Goal: Information Seeking & Learning: Learn about a topic

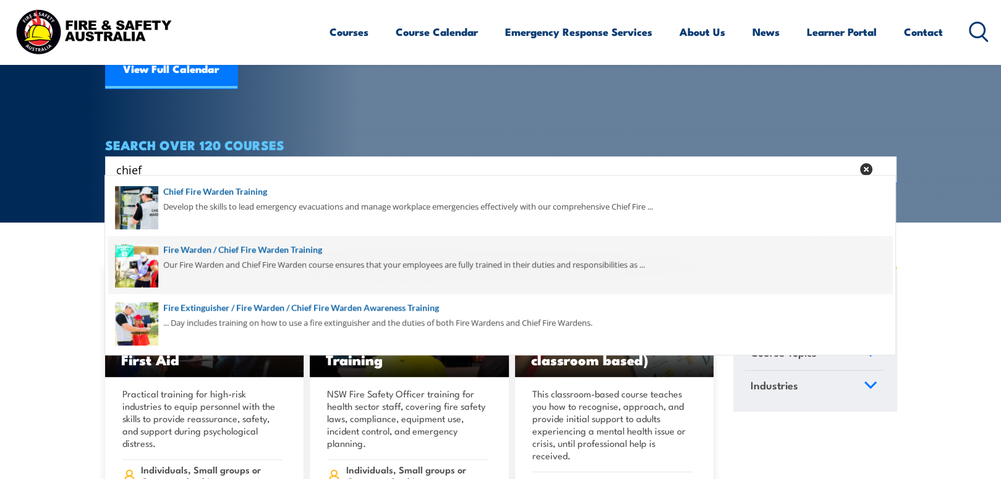
type input "chief"
click at [211, 241] on span at bounding box center [500, 265] width 784 height 58
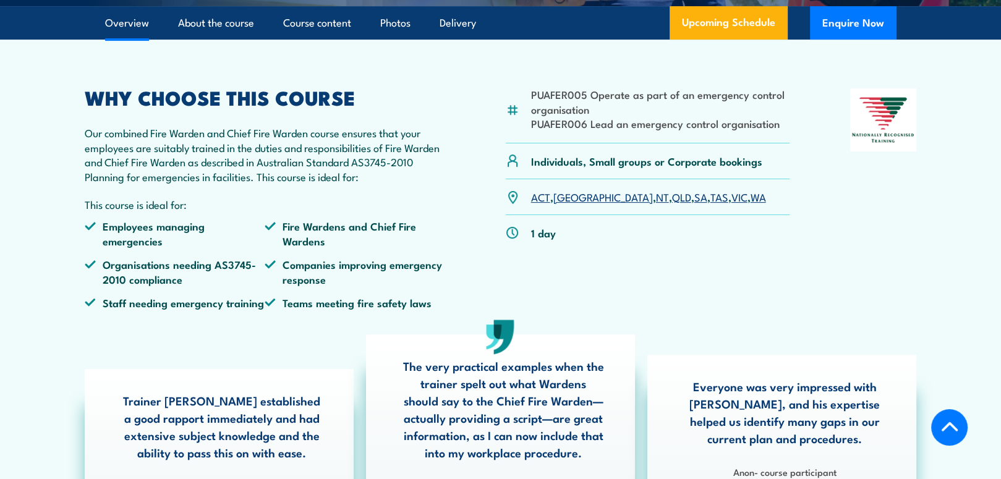
scroll to position [433, 0]
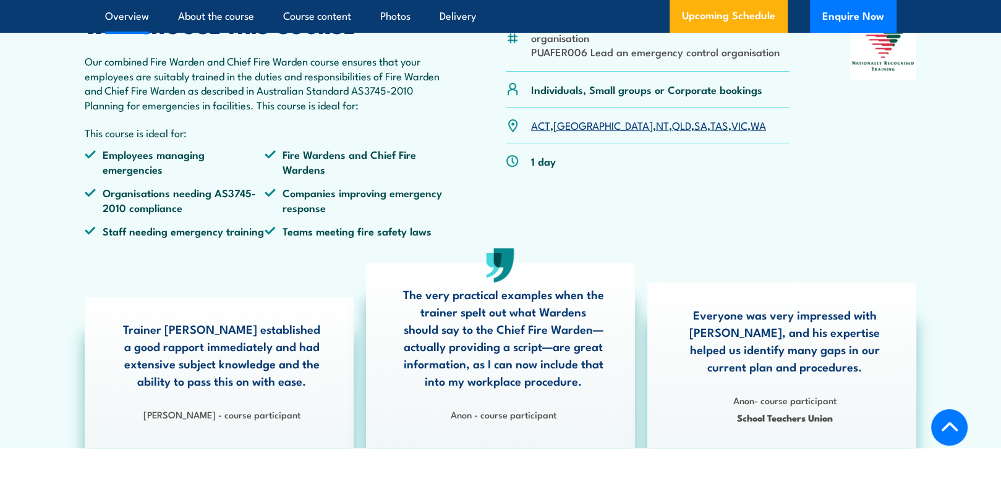
click at [694, 132] on link "SA" at bounding box center [700, 124] width 13 height 15
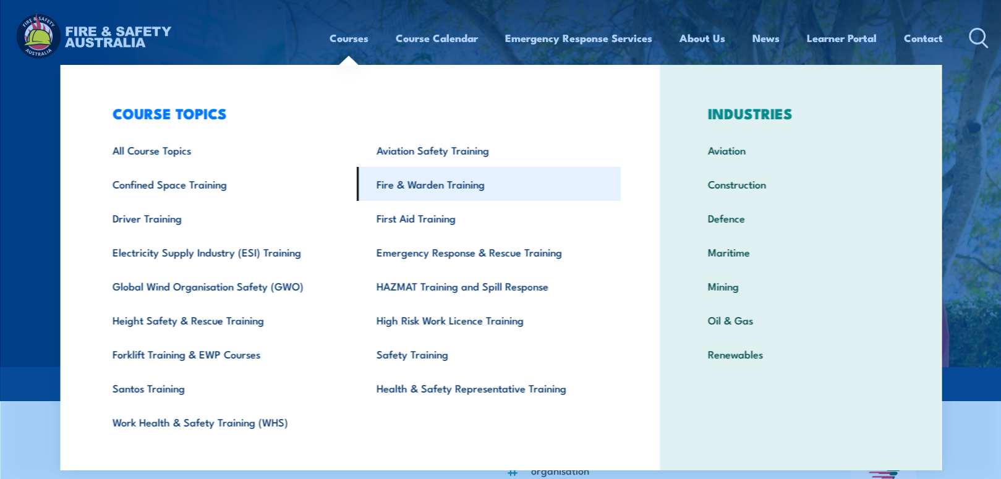
click at [393, 181] on link "Fire & Warden Training" at bounding box center [489, 184] width 264 height 34
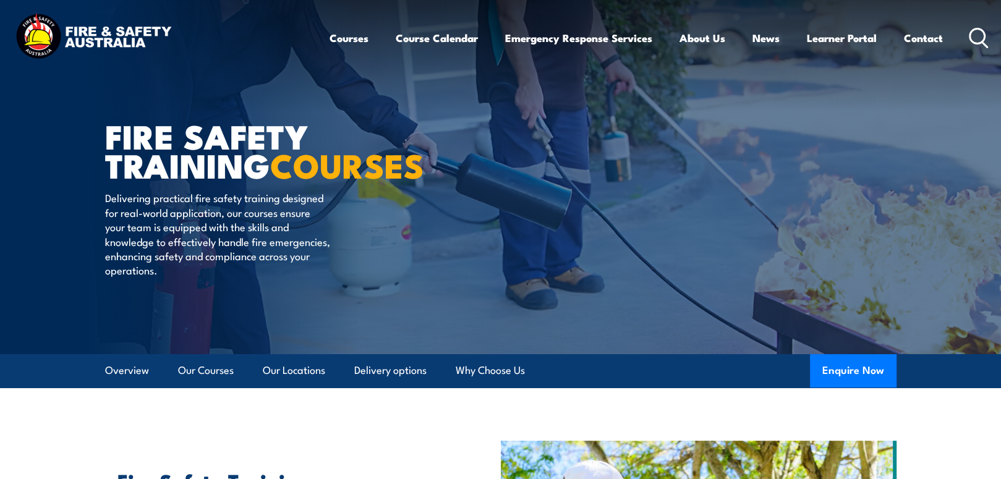
click at [982, 37] on icon at bounding box center [979, 38] width 20 height 20
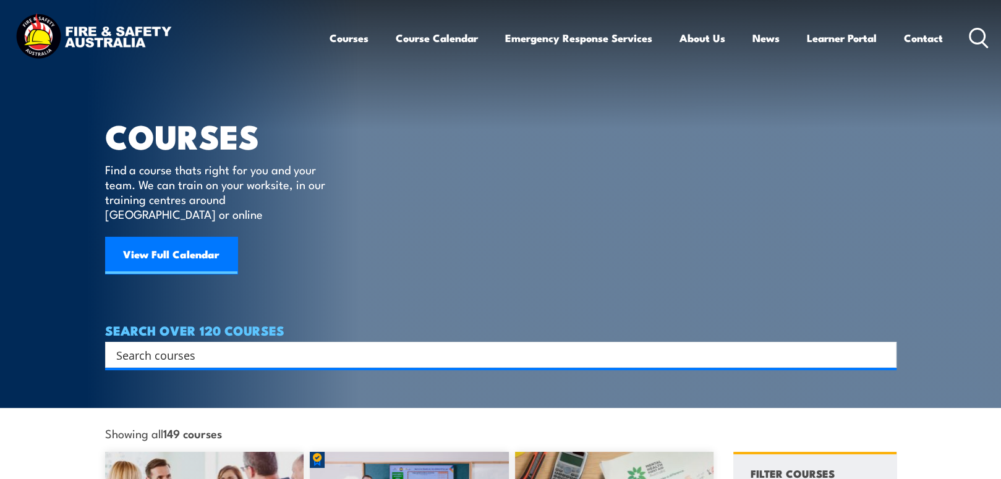
click at [349, 346] on input "Search input" at bounding box center [492, 355] width 753 height 19
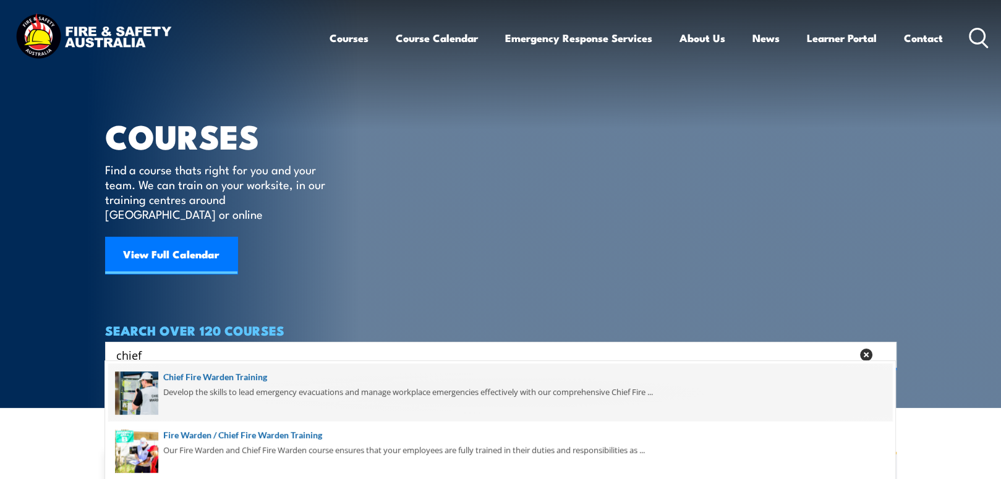
type input "chief"
click at [341, 386] on span at bounding box center [500, 393] width 784 height 58
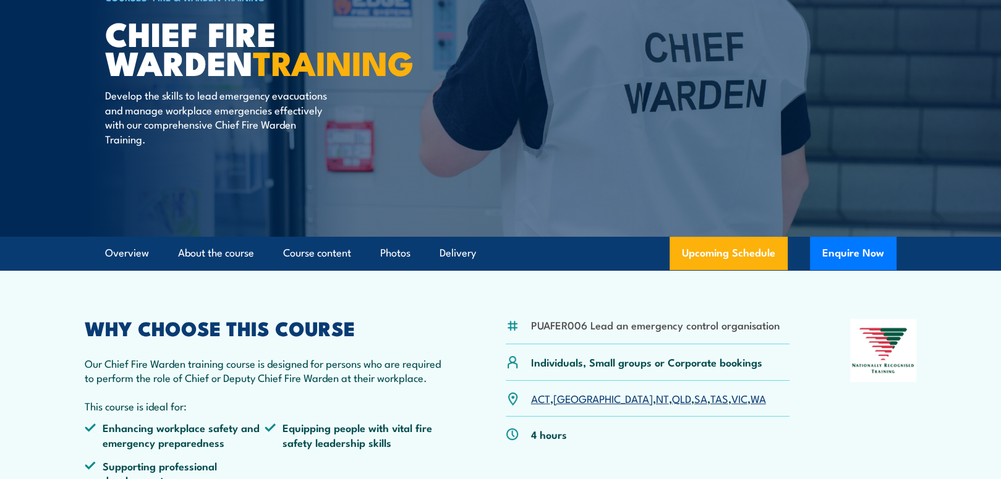
scroll to position [124, 0]
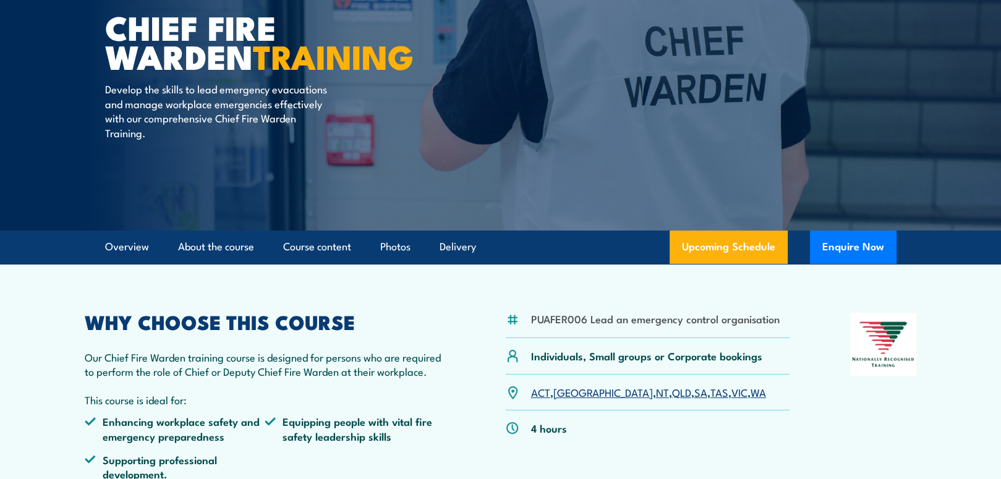
click at [694, 395] on link "SA" at bounding box center [700, 392] width 13 height 15
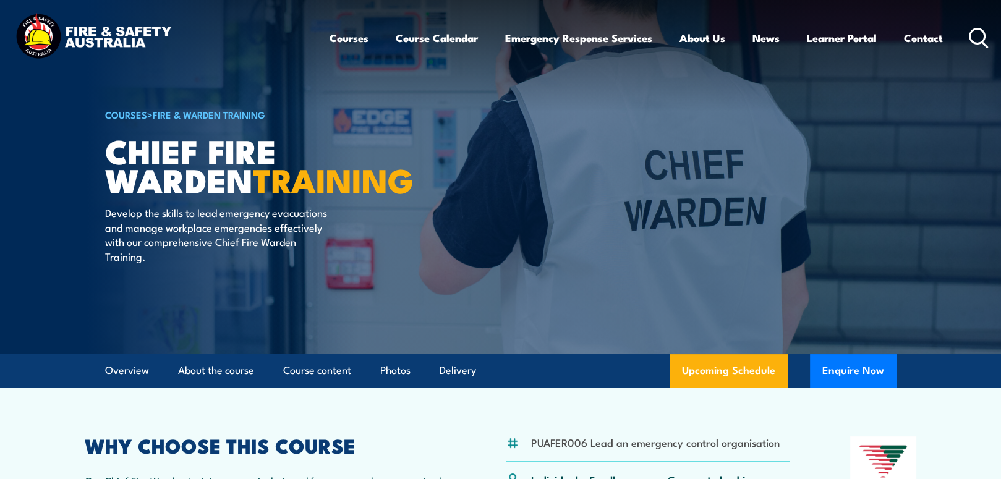
click at [974, 36] on icon at bounding box center [979, 38] width 20 height 20
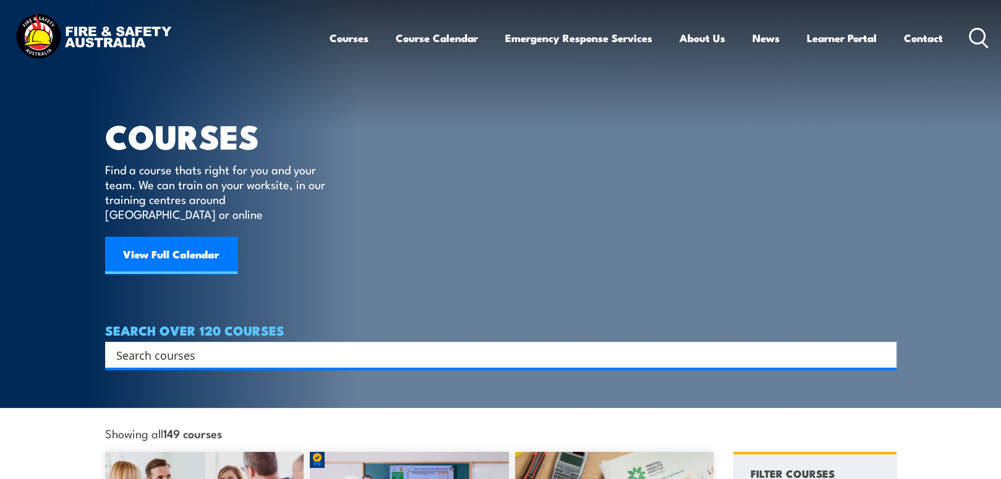
click at [243, 346] on input "Search input" at bounding box center [492, 355] width 753 height 19
type input "fire warden"
click at [252, 346] on input "fire warden" at bounding box center [492, 355] width 753 height 19
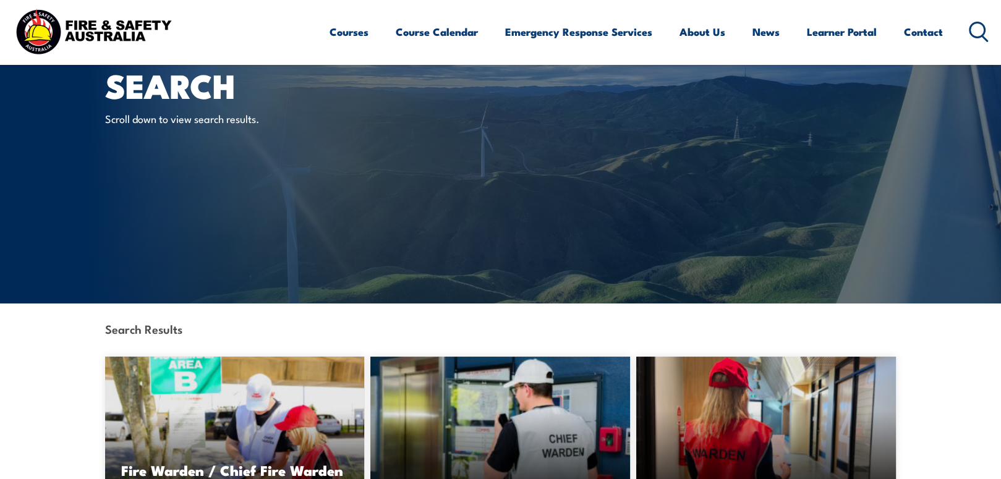
scroll to position [247, 0]
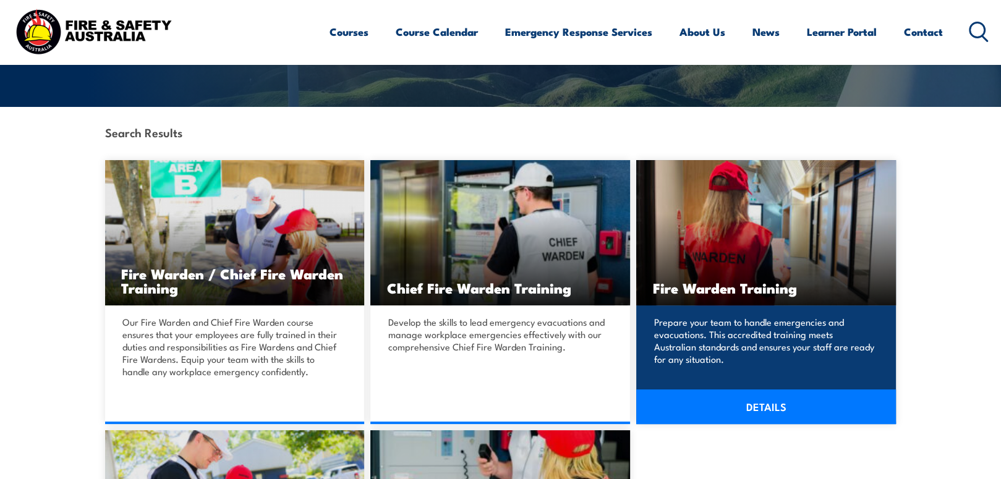
click at [720, 344] on p "Prepare your team to handle emergencies and evacuations. This accredited traini…" at bounding box center [763, 340] width 221 height 49
click at [750, 398] on link "DETAILS" at bounding box center [766, 406] width 260 height 35
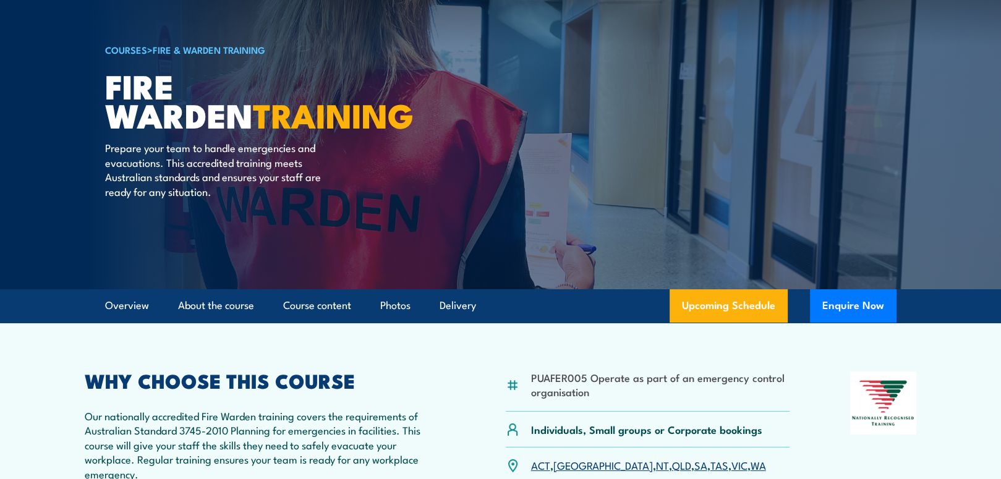
scroll to position [62, 0]
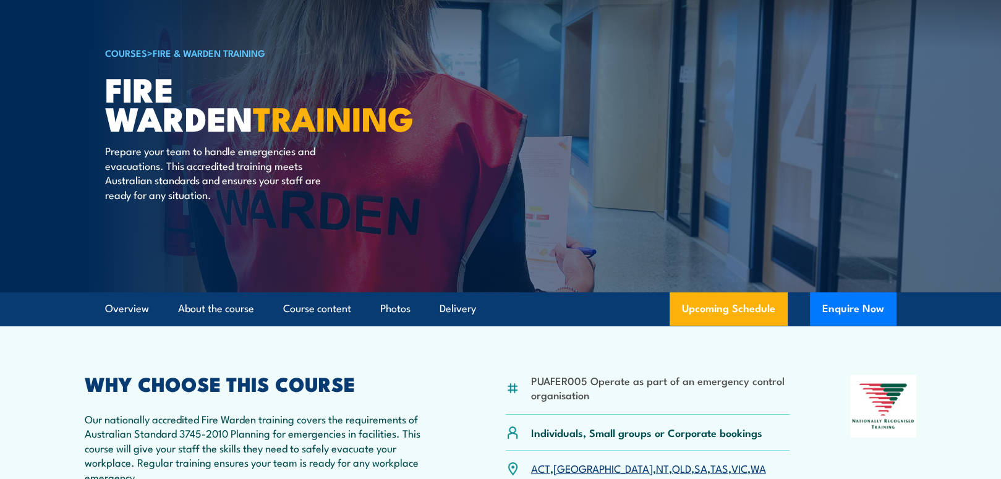
click at [694, 468] on link "SA" at bounding box center [700, 468] width 13 height 15
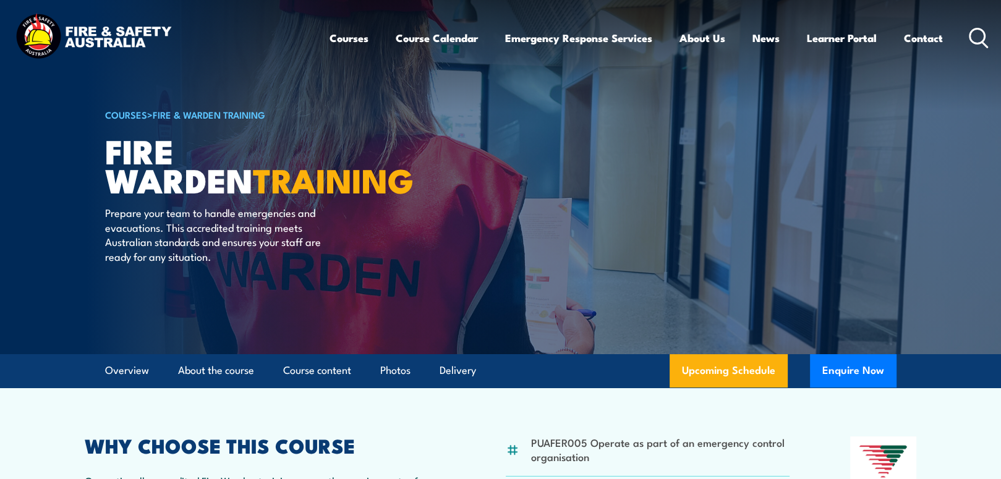
click at [979, 45] on icon at bounding box center [979, 38] width 20 height 20
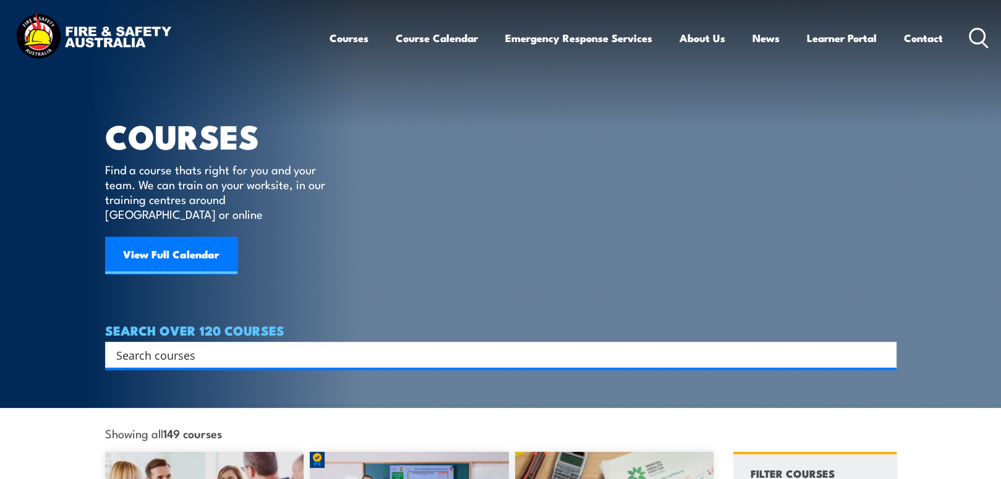
click at [185, 346] on input "Search input" at bounding box center [492, 355] width 753 height 19
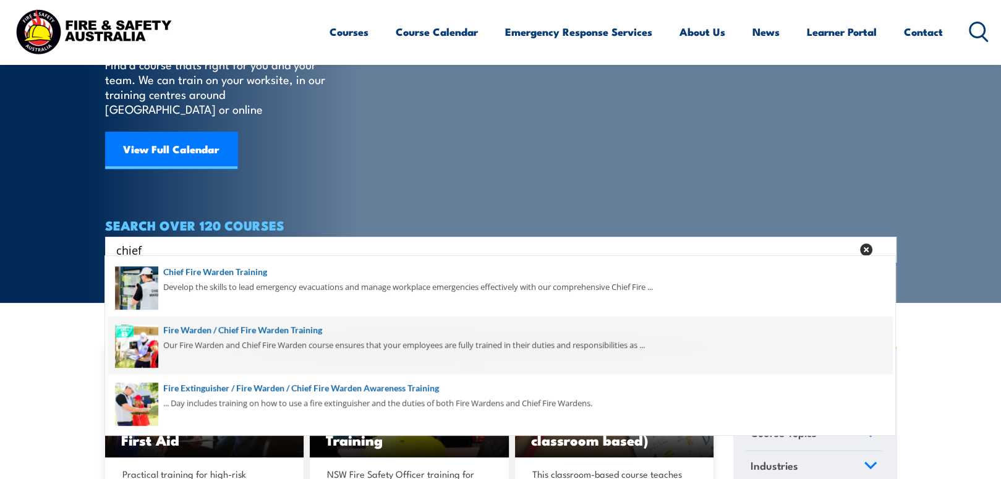
scroll to position [124, 0]
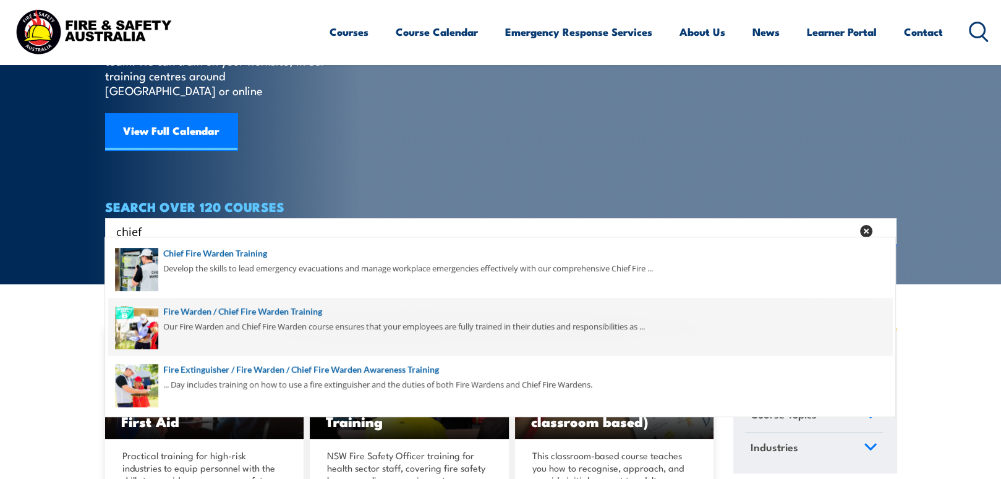
type input "chief"
click at [252, 308] on span at bounding box center [500, 327] width 784 height 58
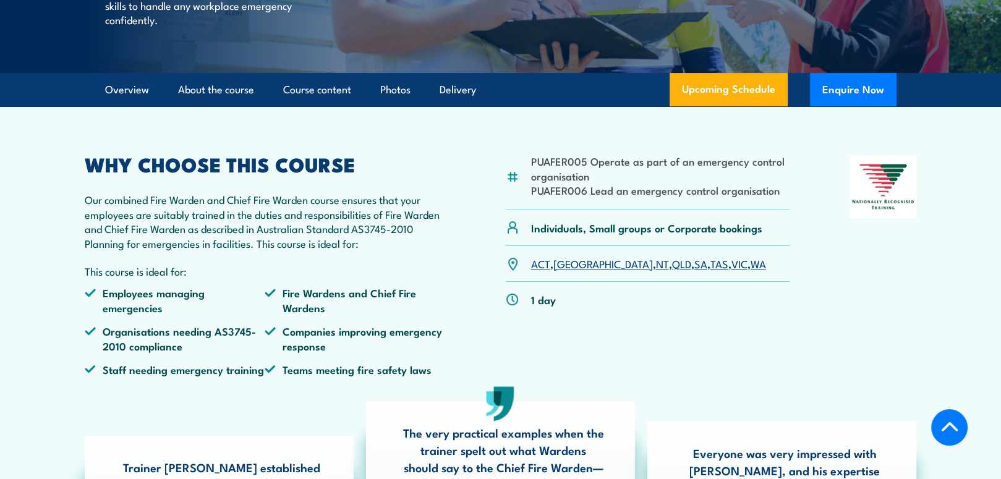
scroll to position [309, 0]
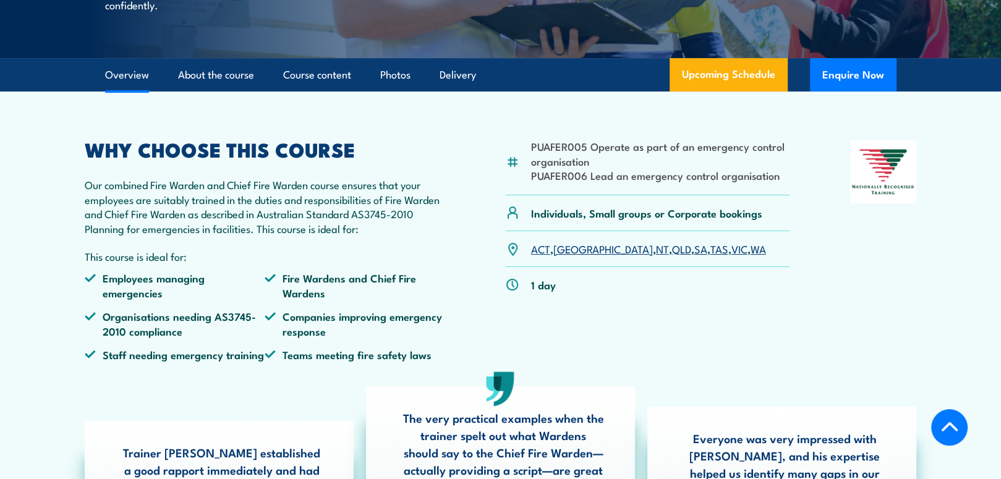
click at [694, 256] on link "SA" at bounding box center [700, 248] width 13 height 15
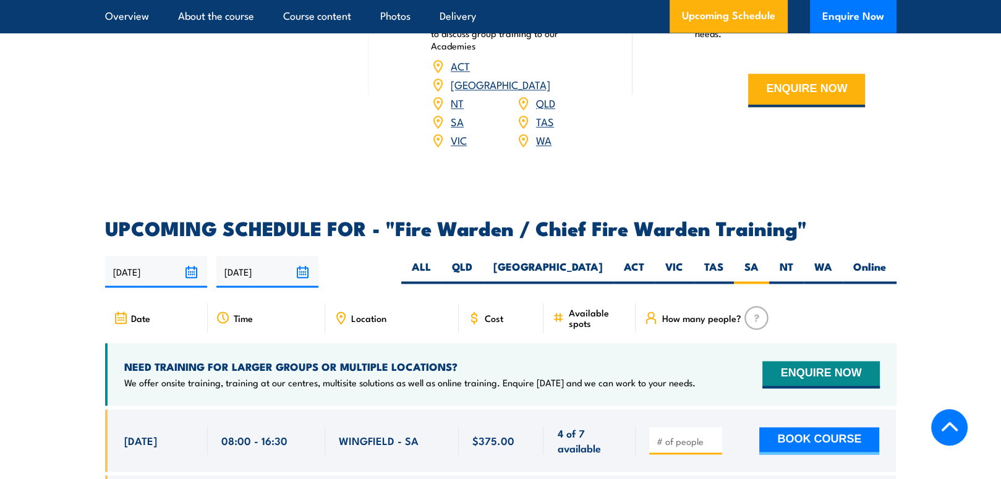
scroll to position [1756, 0]
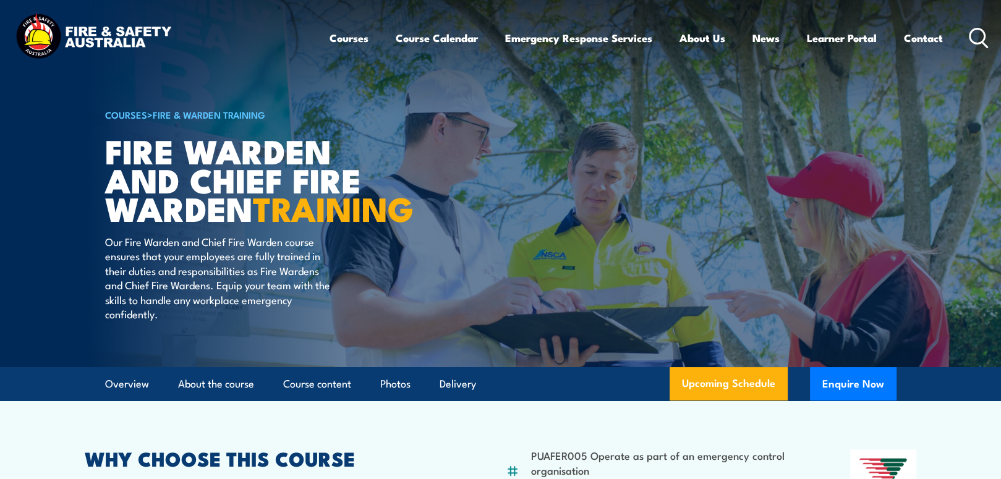
click at [978, 33] on icon at bounding box center [979, 38] width 20 height 20
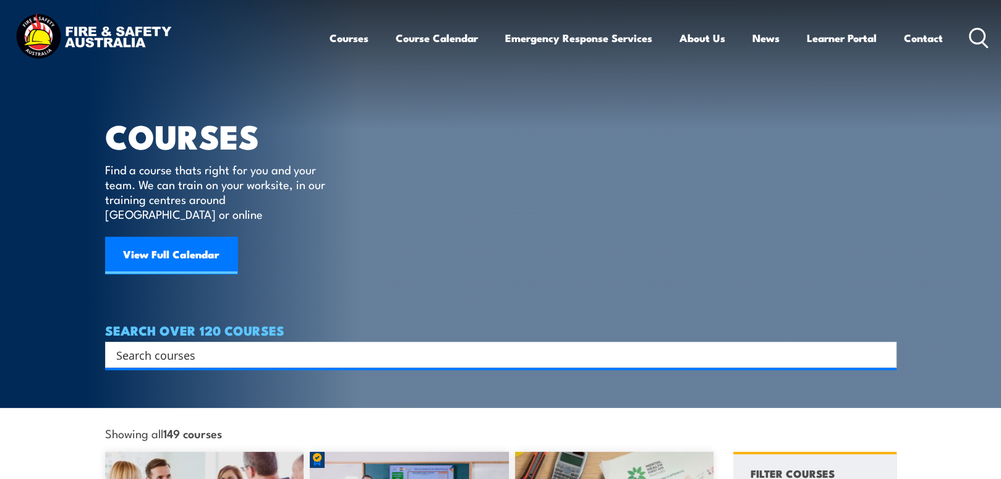
click at [172, 351] on div "Search" at bounding box center [500, 355] width 791 height 26
click at [180, 346] on input "Search input" at bounding box center [492, 355] width 753 height 19
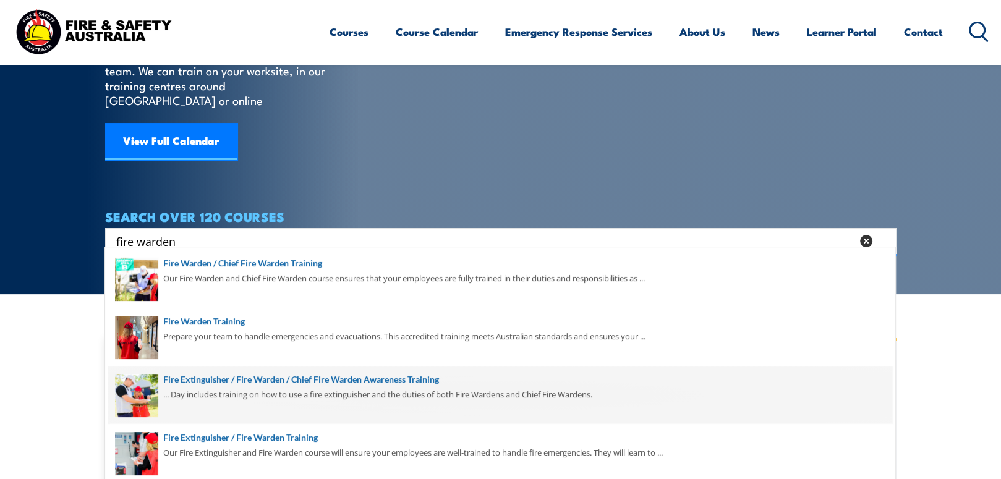
scroll to position [185, 0]
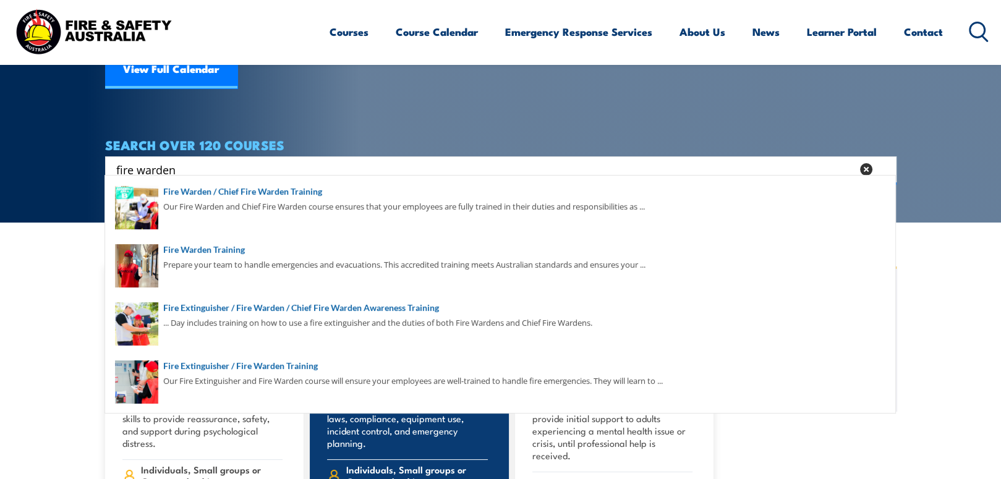
type input "fire warden"
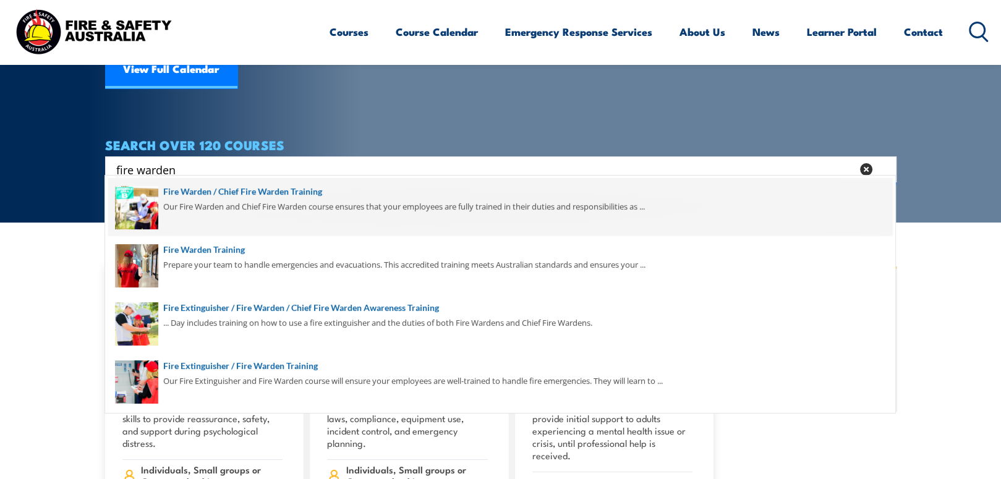
click at [215, 188] on span at bounding box center [500, 207] width 784 height 58
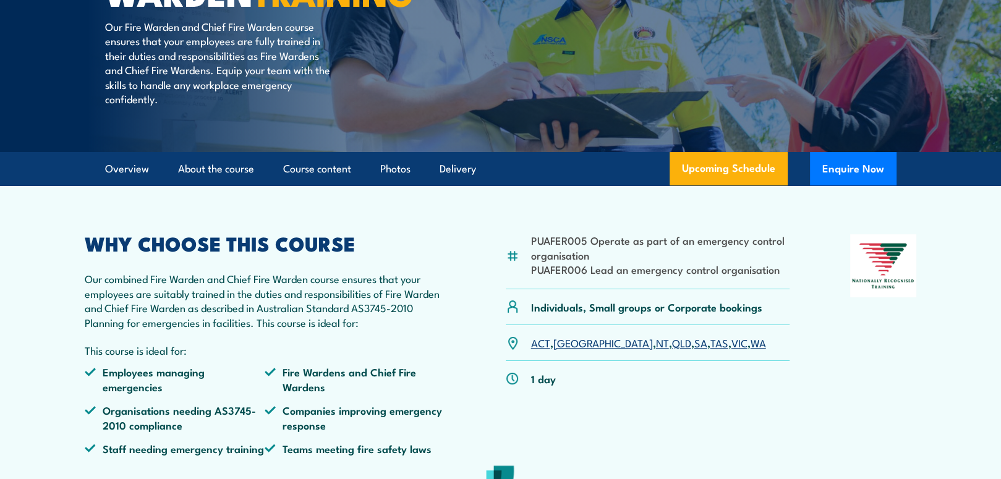
scroll to position [247, 0]
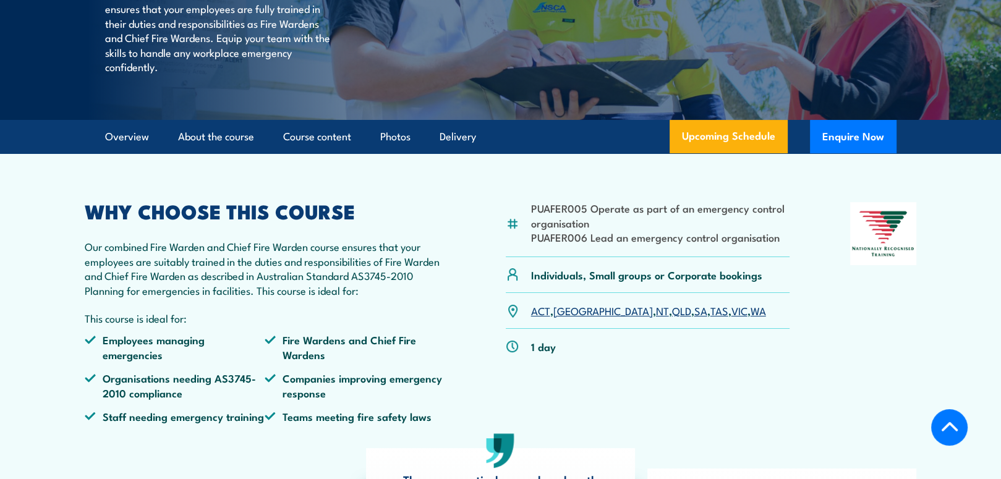
click at [694, 318] on link "SA" at bounding box center [700, 310] width 13 height 15
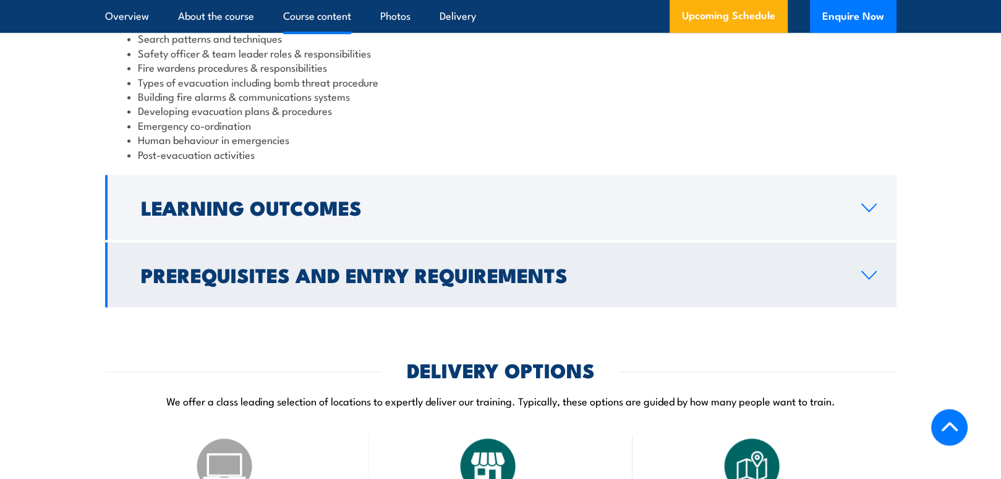
scroll to position [1262, 0]
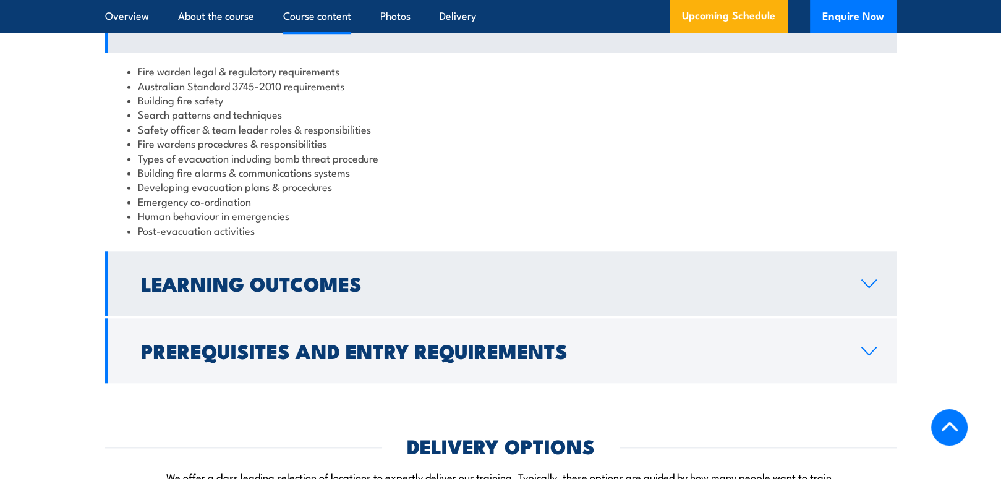
click at [333, 292] on h2 "Learning Outcomes" at bounding box center [491, 282] width 700 height 17
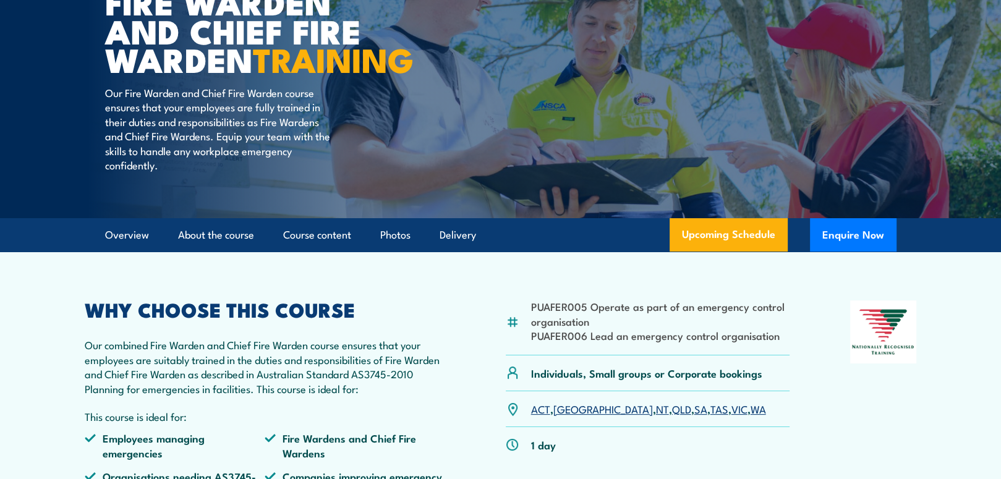
scroll to position [0, 0]
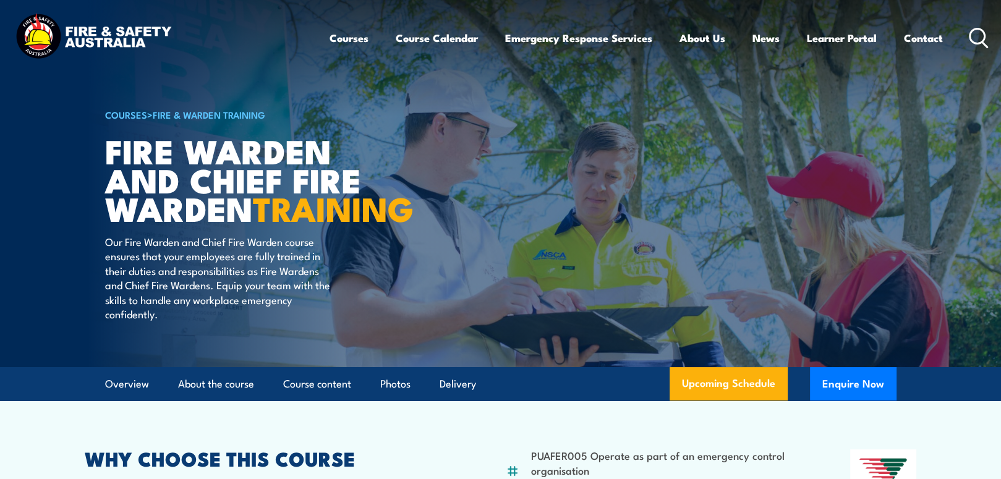
click at [970, 35] on circle at bounding box center [977, 35] width 15 height 15
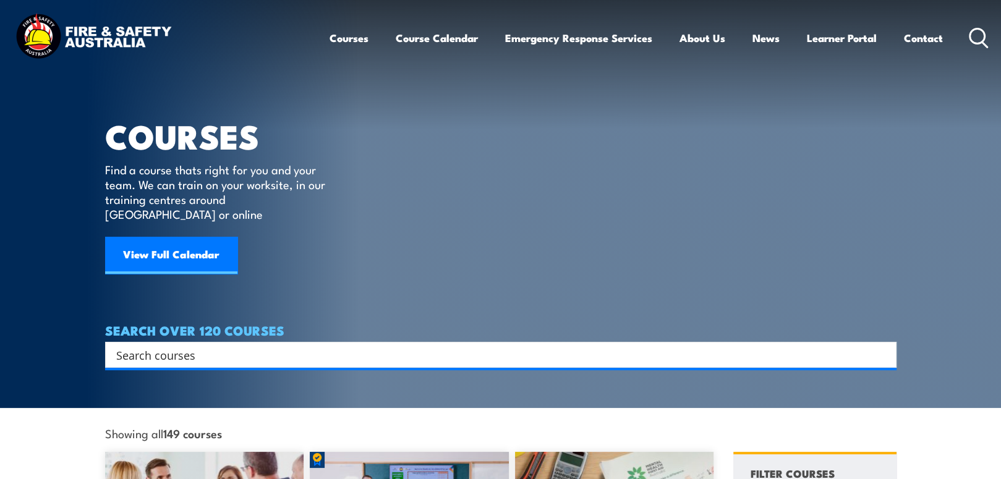
click at [229, 346] on input "Search input" at bounding box center [492, 355] width 753 height 19
type input "chief fire"
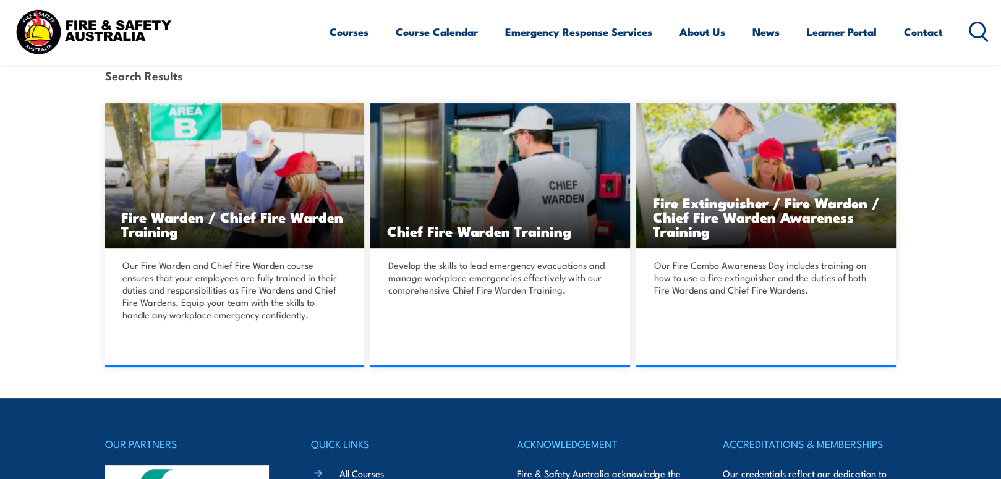
scroll to position [309, 0]
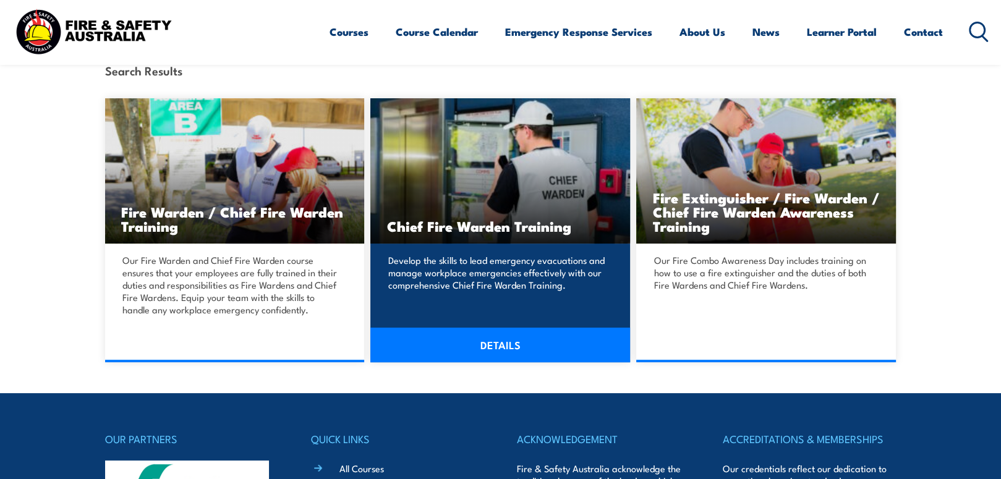
click at [477, 300] on div "Develop the skills to lead emergency evacuations and manage workplace emergenci…" at bounding box center [500, 291] width 260 height 94
click at [485, 339] on link "DETAILS" at bounding box center [500, 345] width 260 height 35
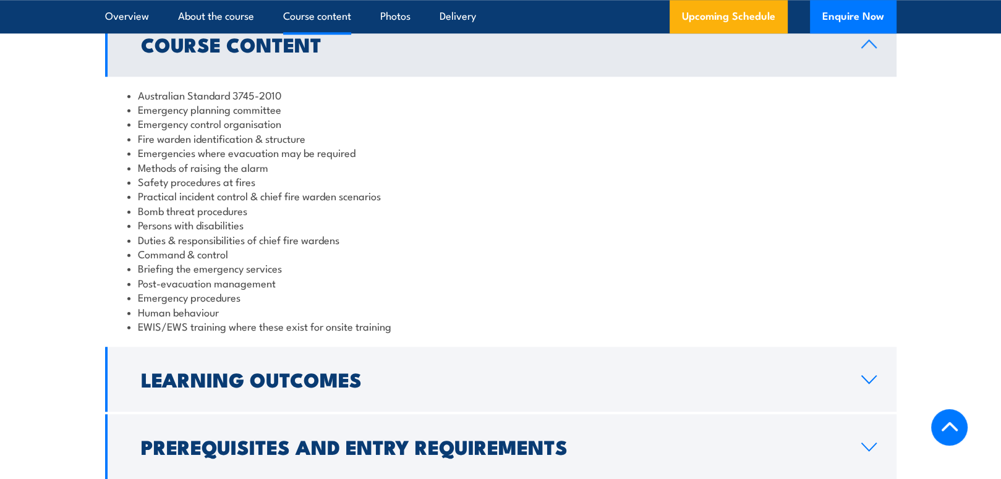
scroll to position [1236, 0]
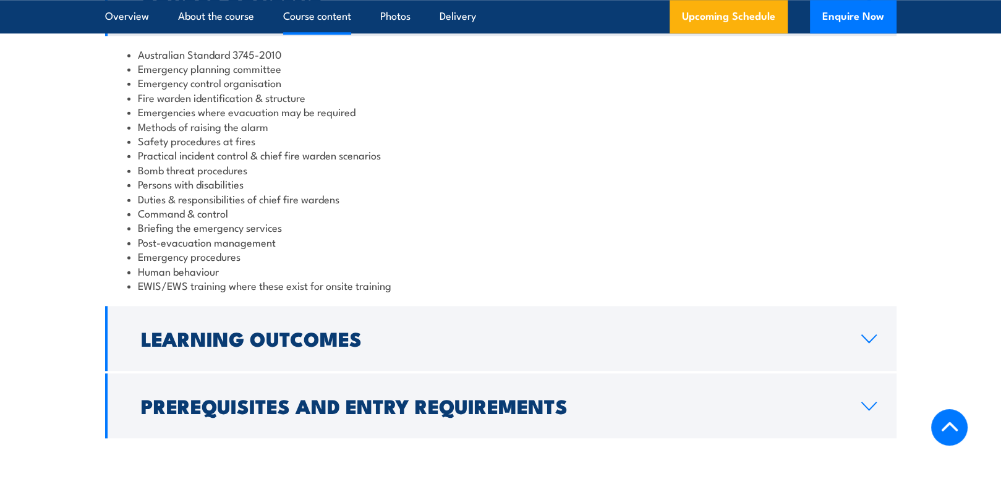
click at [432, 347] on link "Learning Outcomes" at bounding box center [500, 338] width 791 height 65
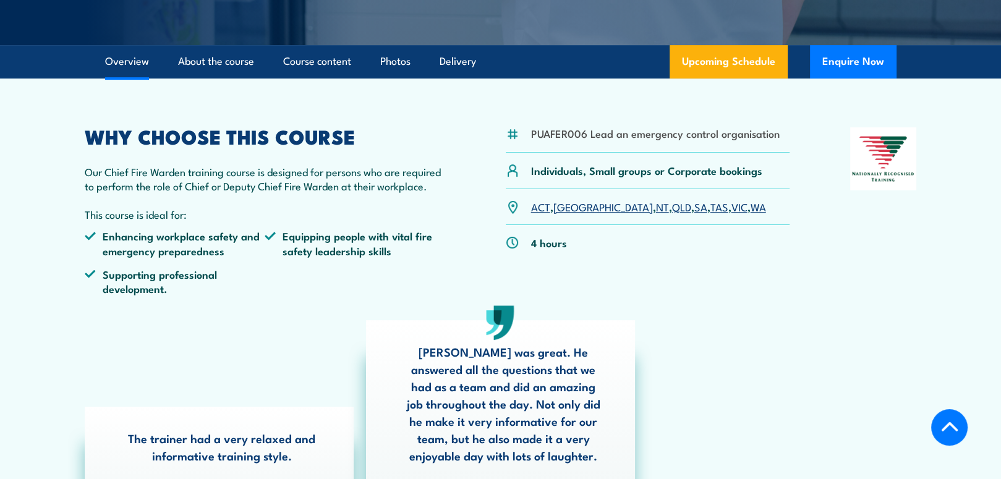
scroll to position [0, 0]
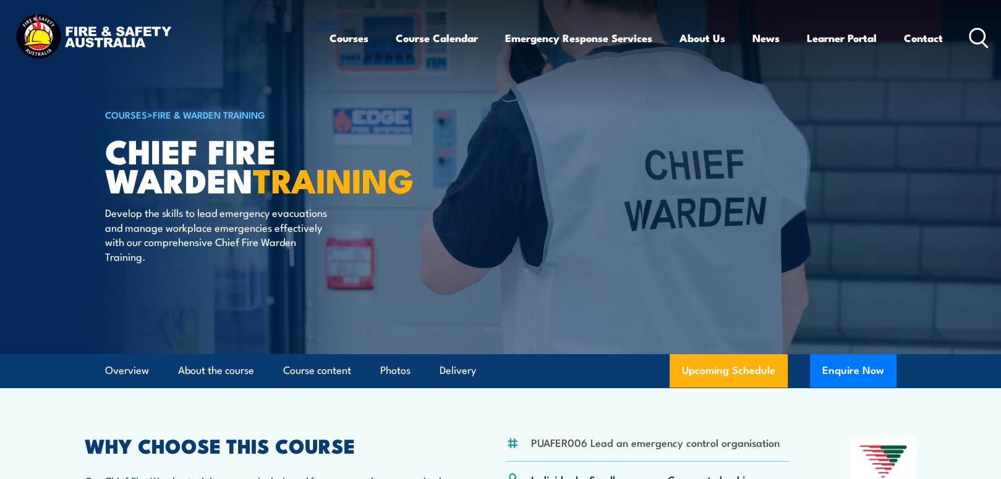
click at [966, 32] on div "Courses Course Calendar Emergency Response Services Services Overview Emergency…" at bounding box center [660, 37] width 660 height 53
click at [976, 31] on icon at bounding box center [979, 38] width 20 height 20
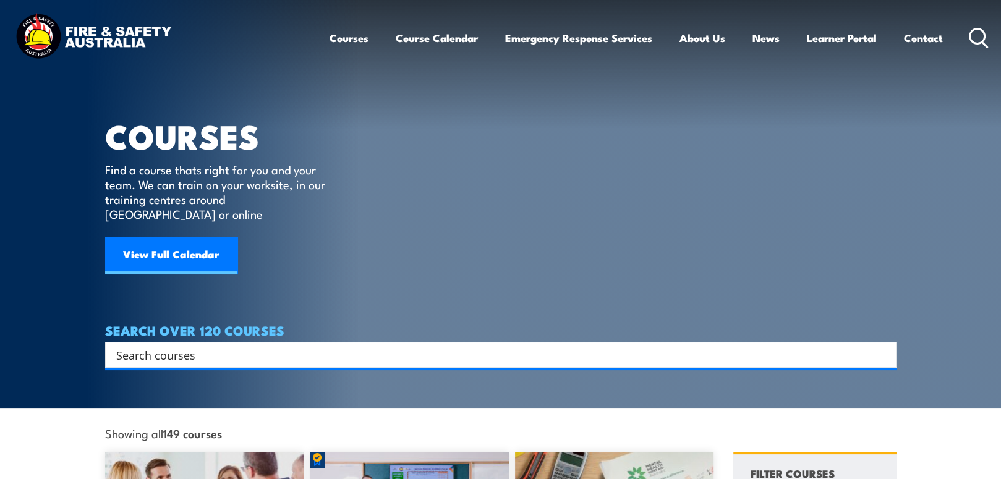
click at [194, 346] on input "Search input" at bounding box center [492, 355] width 753 height 19
type input "chief"
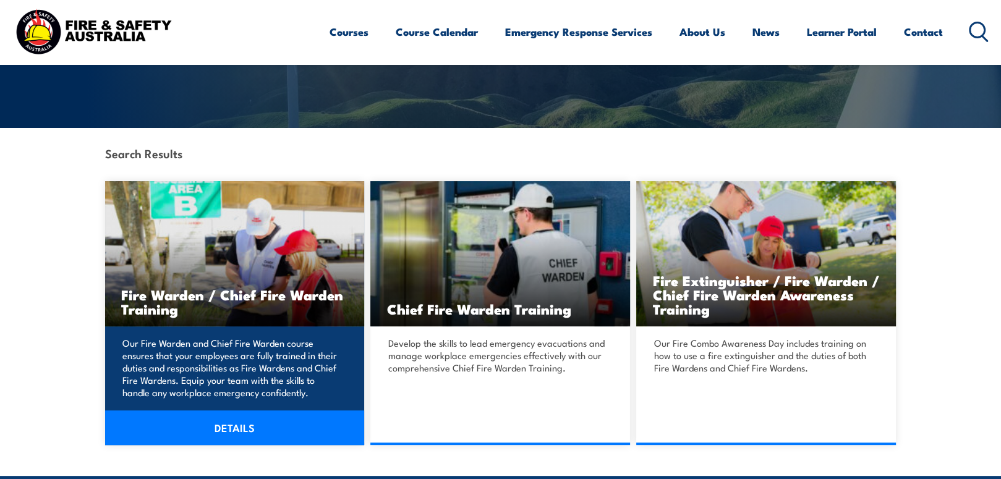
scroll to position [247, 0]
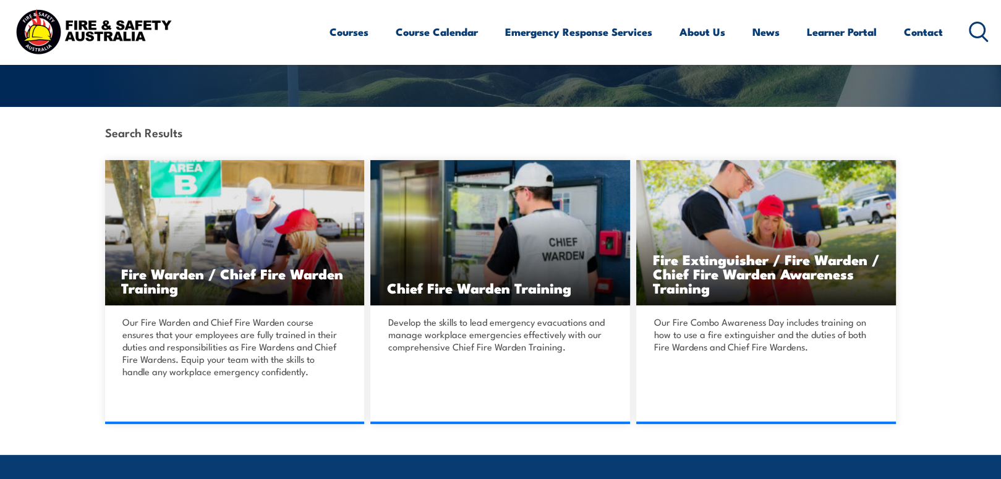
click at [975, 19] on div "Courses Course Calendar Emergency Response Services Services Overview Emergency…" at bounding box center [660, 31] width 660 height 53
click at [979, 27] on icon at bounding box center [979, 32] width 20 height 20
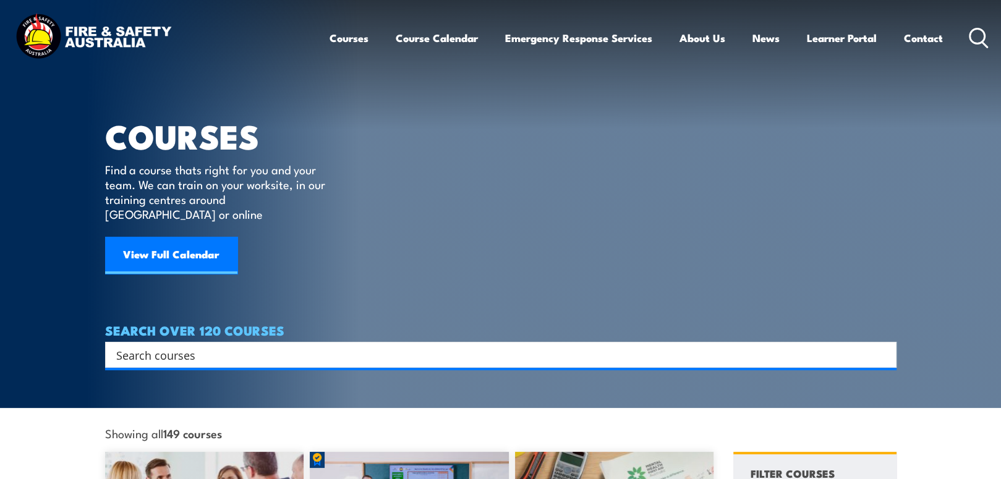
click at [150, 346] on input "Search input" at bounding box center [492, 355] width 753 height 19
type input "fire warden"
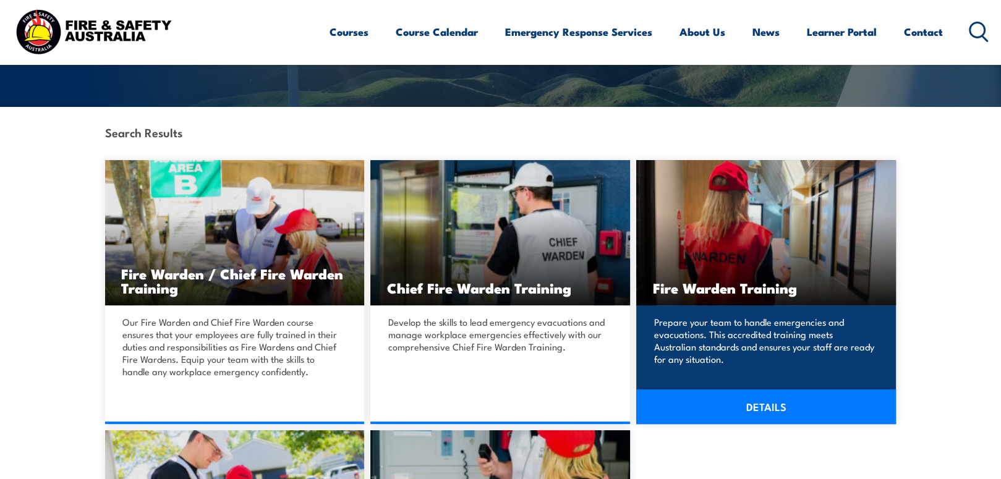
click at [686, 380] on div "Prepare your team to handle emergencies and evacuations. This accredited traini…" at bounding box center [766, 358] width 260 height 106
click at [692, 299] on img at bounding box center [766, 232] width 260 height 145
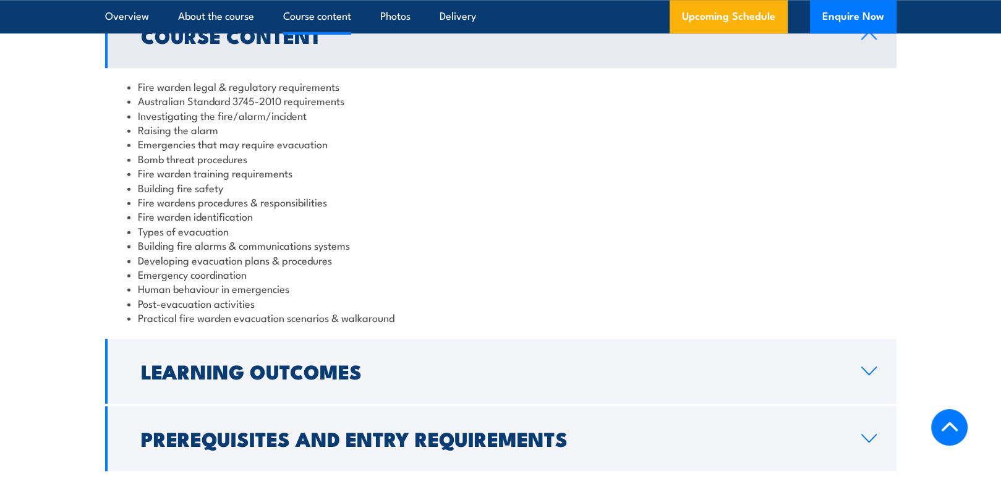
scroll to position [1360, 0]
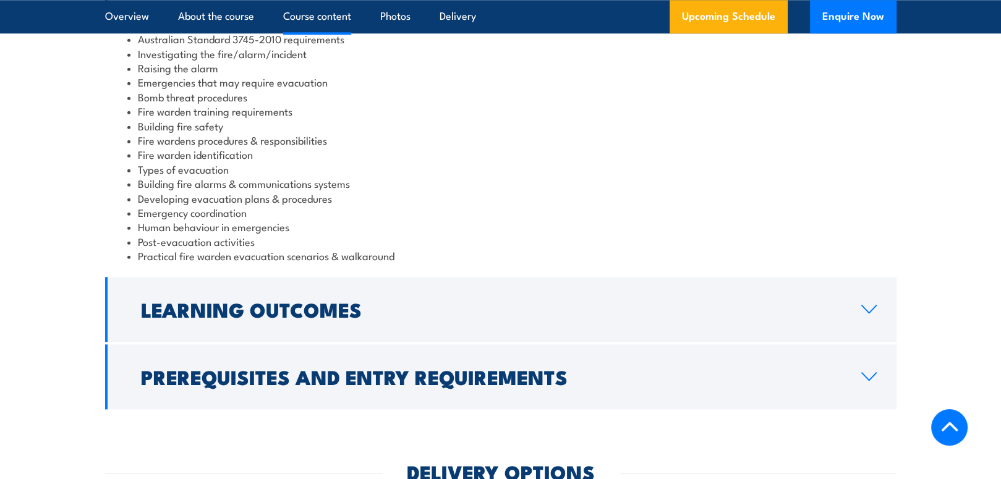
click at [386, 344] on link "Prerequisites and Entry Requirements" at bounding box center [500, 376] width 791 height 65
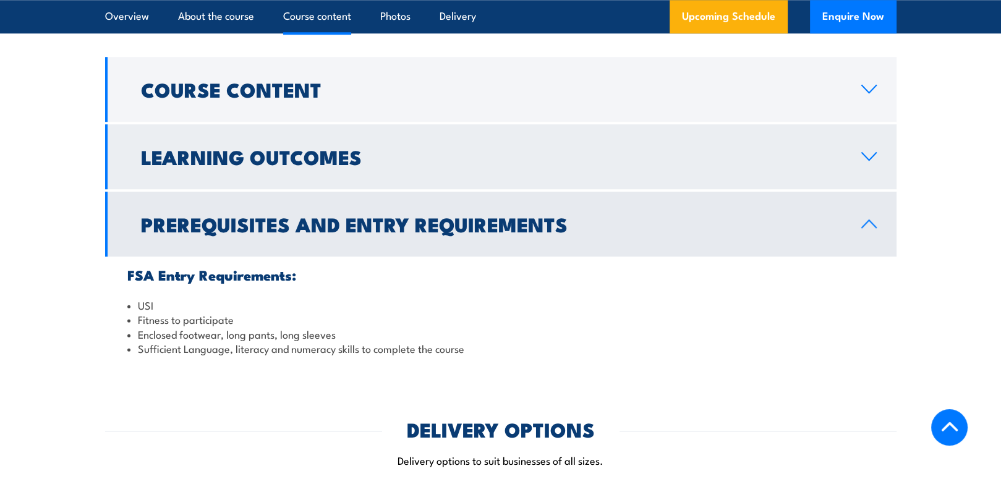
scroll to position [1236, 0]
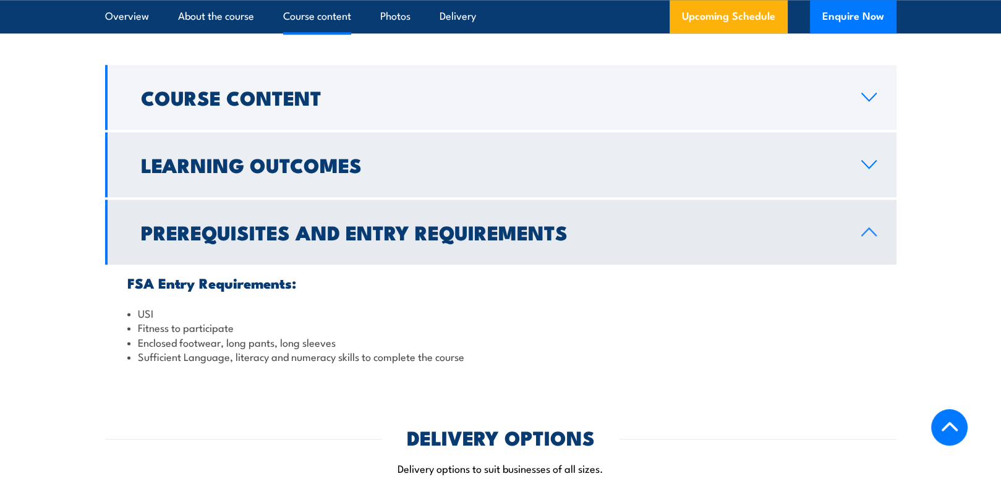
click at [357, 173] on h2 "Learning Outcomes" at bounding box center [491, 164] width 700 height 17
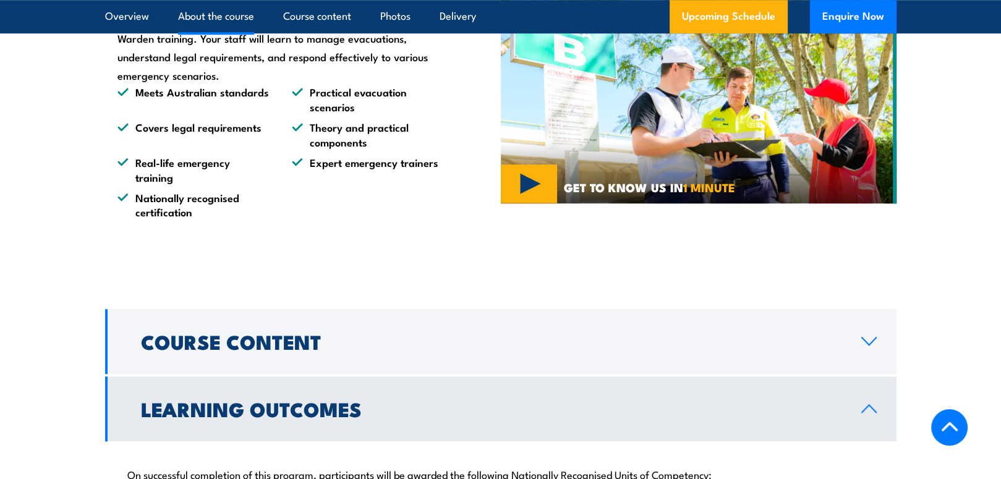
scroll to position [989, 0]
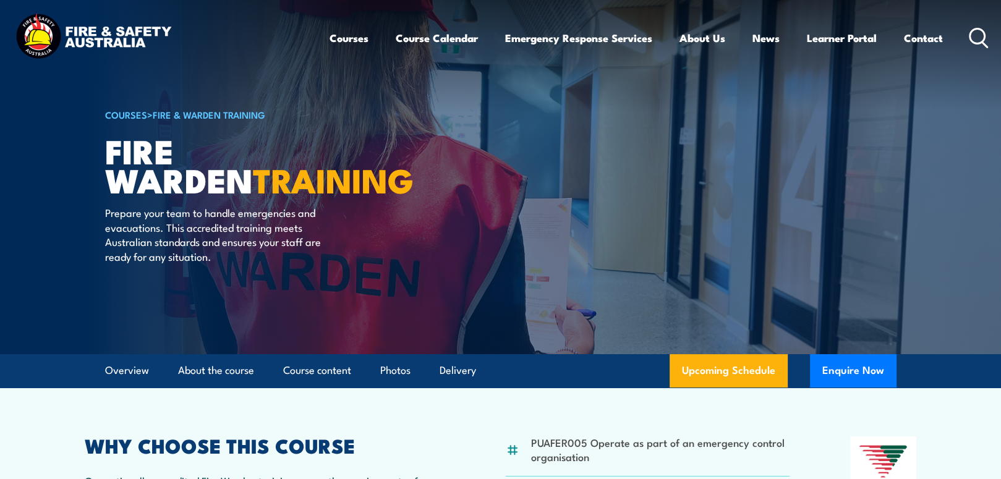
click at [967, 33] on div "Courses Course Calendar Emergency Response Services Services Overview Emergency…" at bounding box center [660, 37] width 660 height 53
click at [971, 34] on icon at bounding box center [979, 38] width 20 height 20
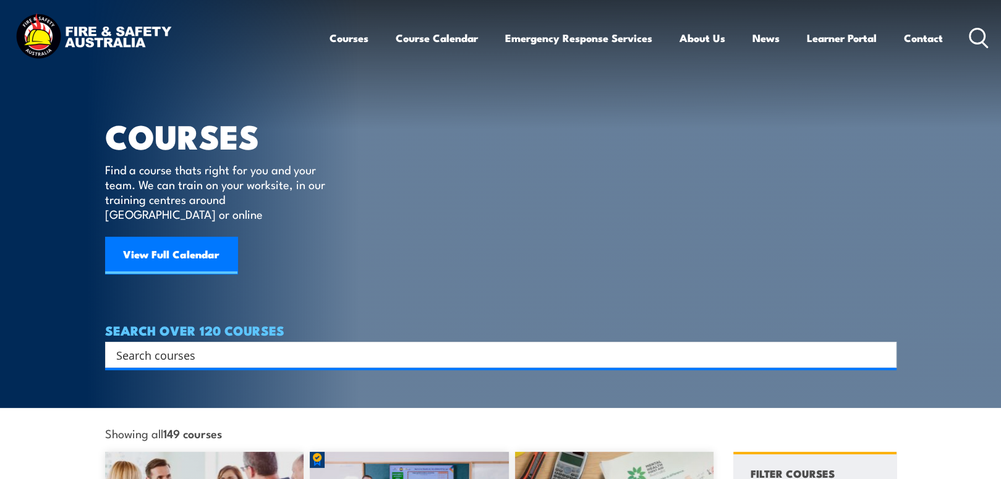
click at [278, 346] on input "Search input" at bounding box center [492, 355] width 753 height 19
type input "fire warden"
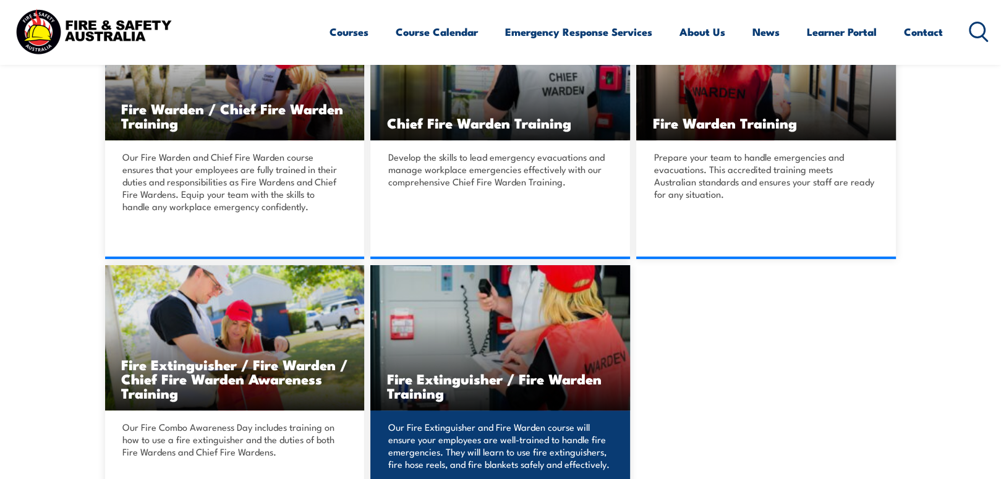
scroll to position [433, 0]
